Goal: Task Accomplishment & Management: Use online tool/utility

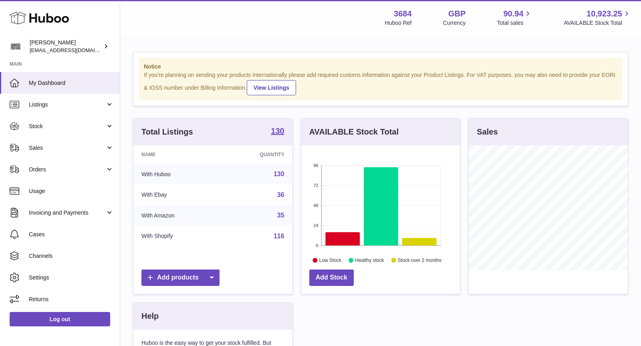
scroll to position [125, 159]
click at [58, 150] on span "Sales" at bounding box center [67, 148] width 76 height 8
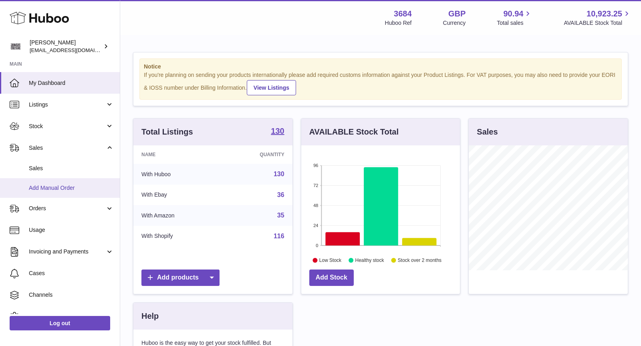
click at [65, 184] on span "Add Manual Order" at bounding box center [71, 188] width 85 height 8
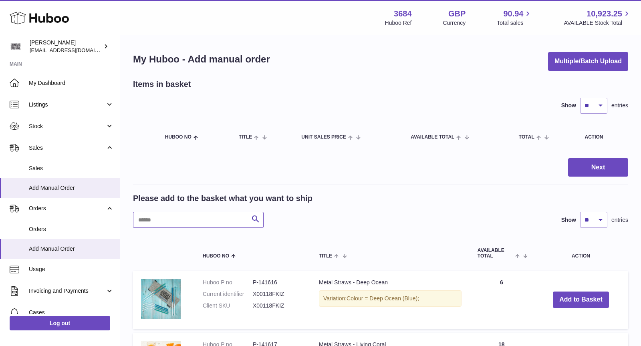
click at [185, 219] on input "text" at bounding box center [198, 220] width 131 height 16
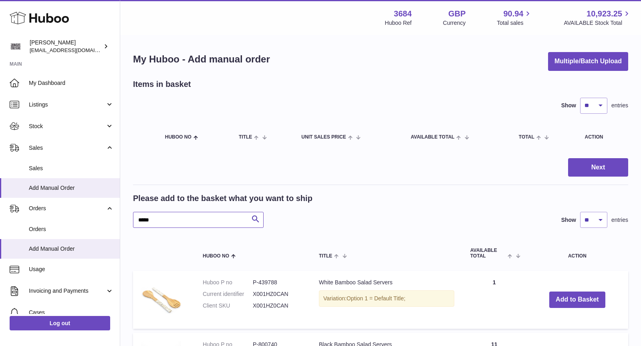
type input "*****"
click at [389, 198] on div "Please add to the basket what you want to ship" at bounding box center [380, 198] width 495 height 11
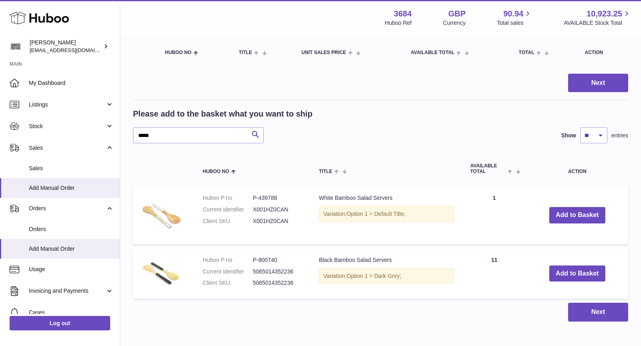
scroll to position [123, 0]
